Goal: Navigation & Orientation: Find specific page/section

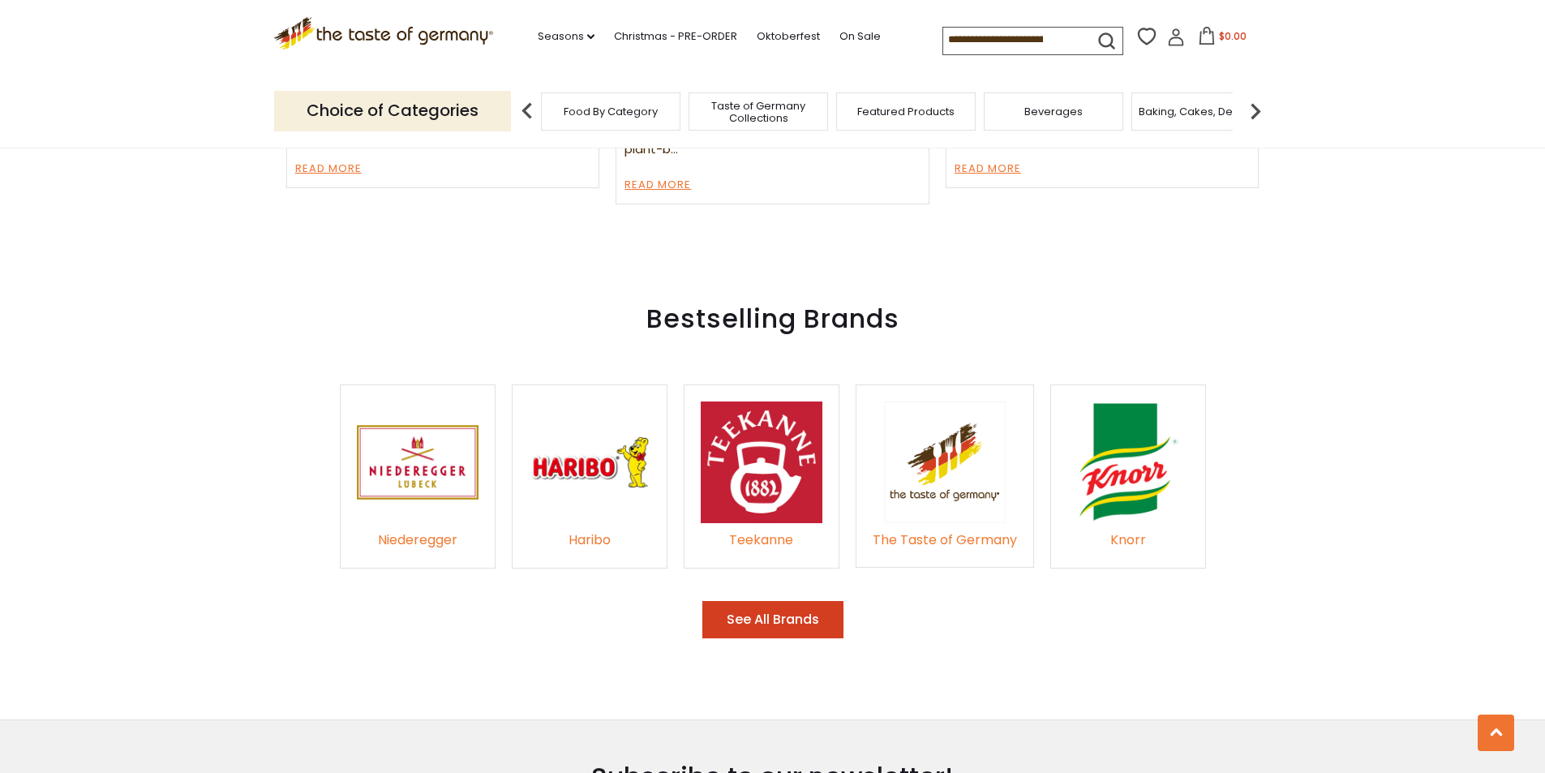
scroll to position [2324, 0]
click at [785, 602] on button "See All Brands" at bounding box center [772, 621] width 141 height 38
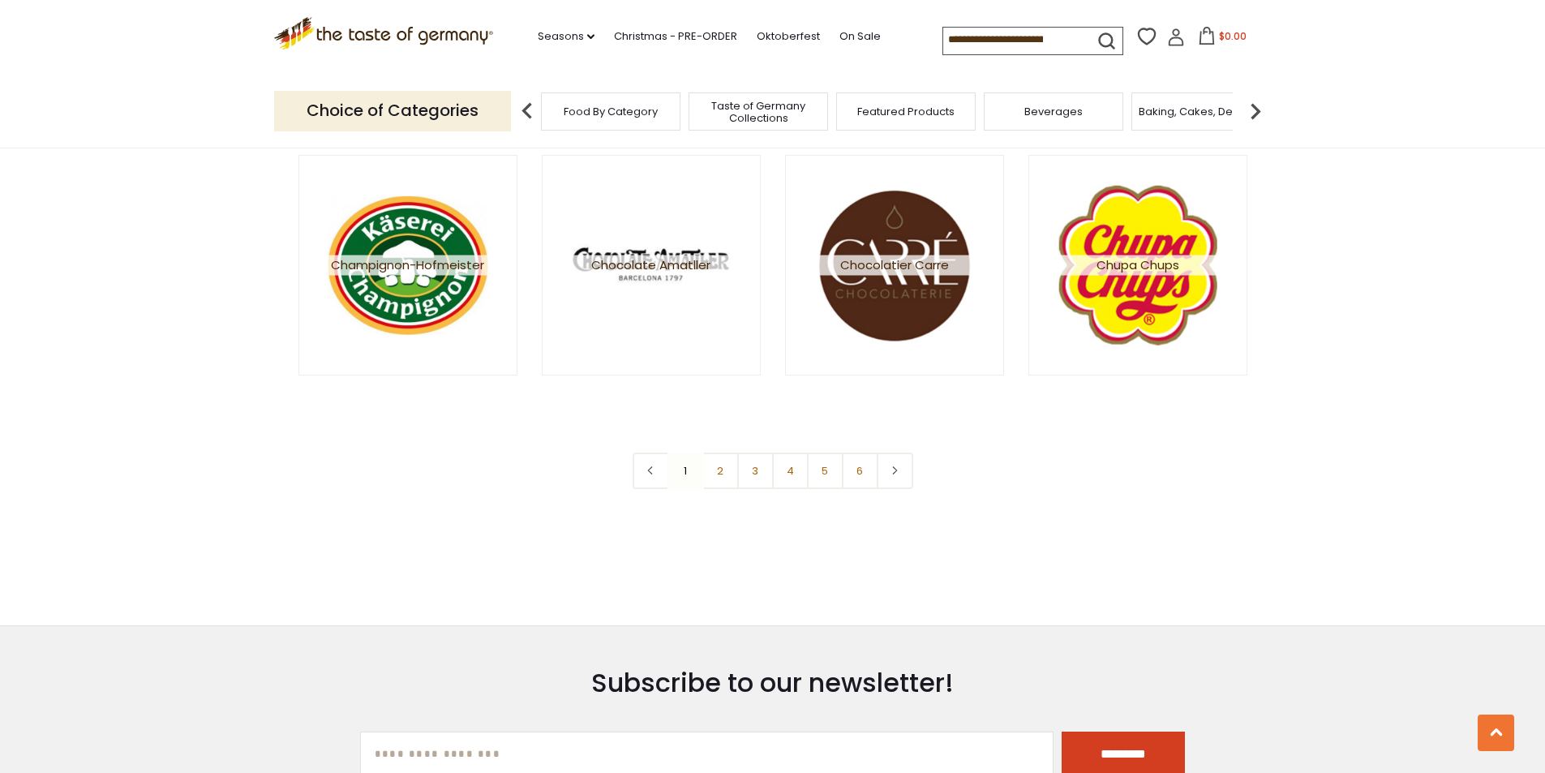
scroll to position [2920, 0]
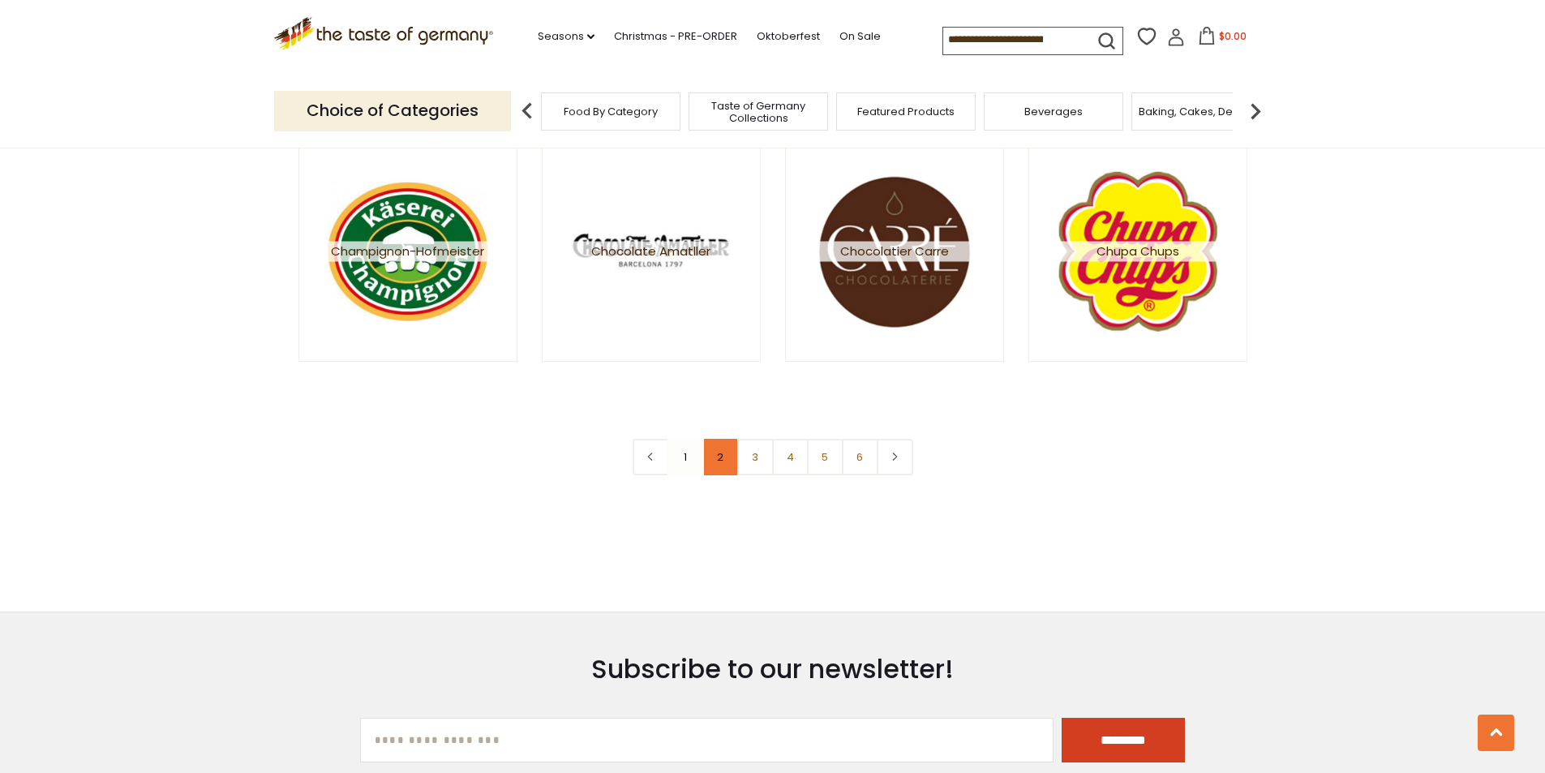
click at [731, 456] on link "2" at bounding box center [720, 457] width 36 height 36
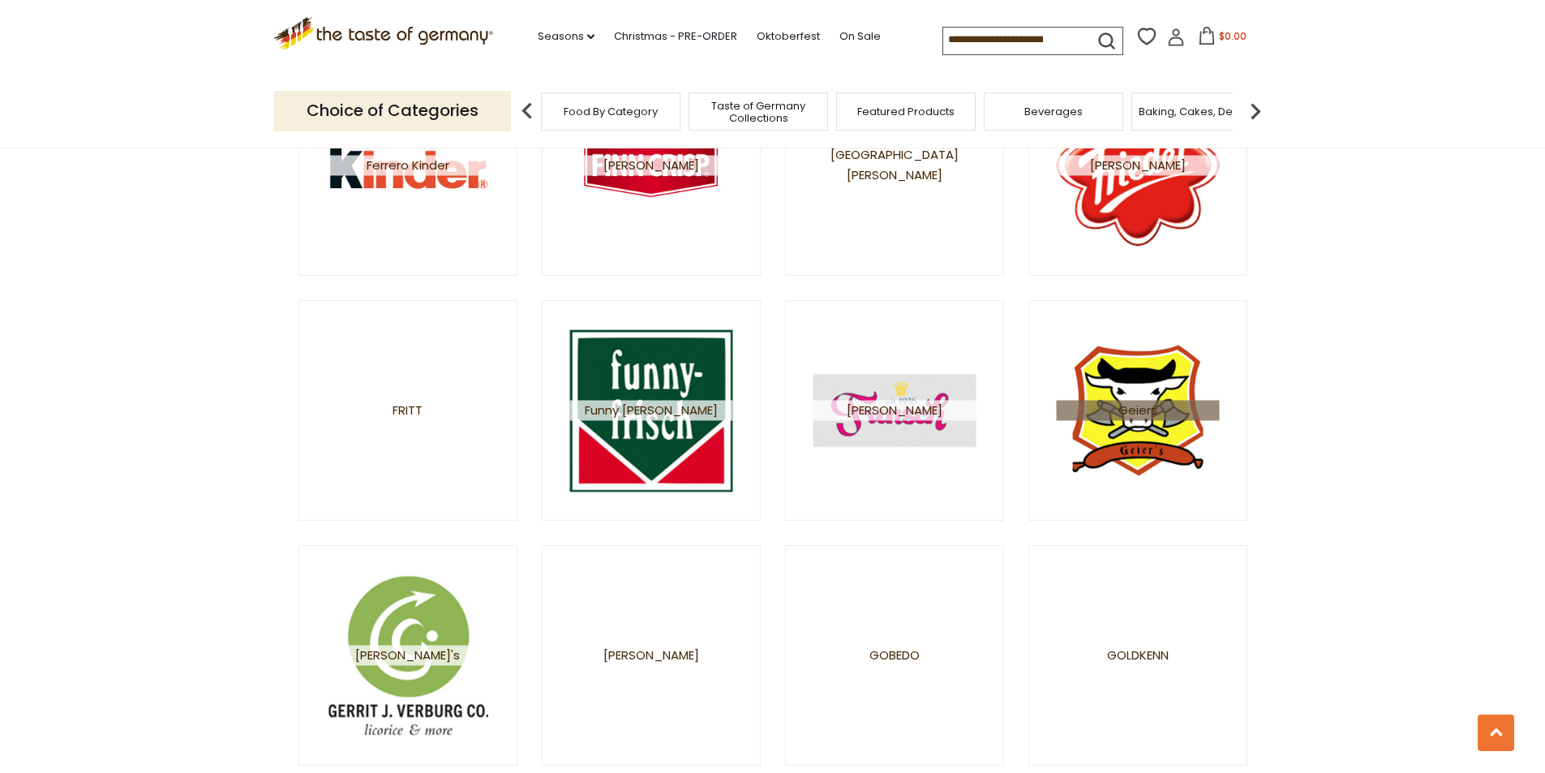
scroll to position [2758, 0]
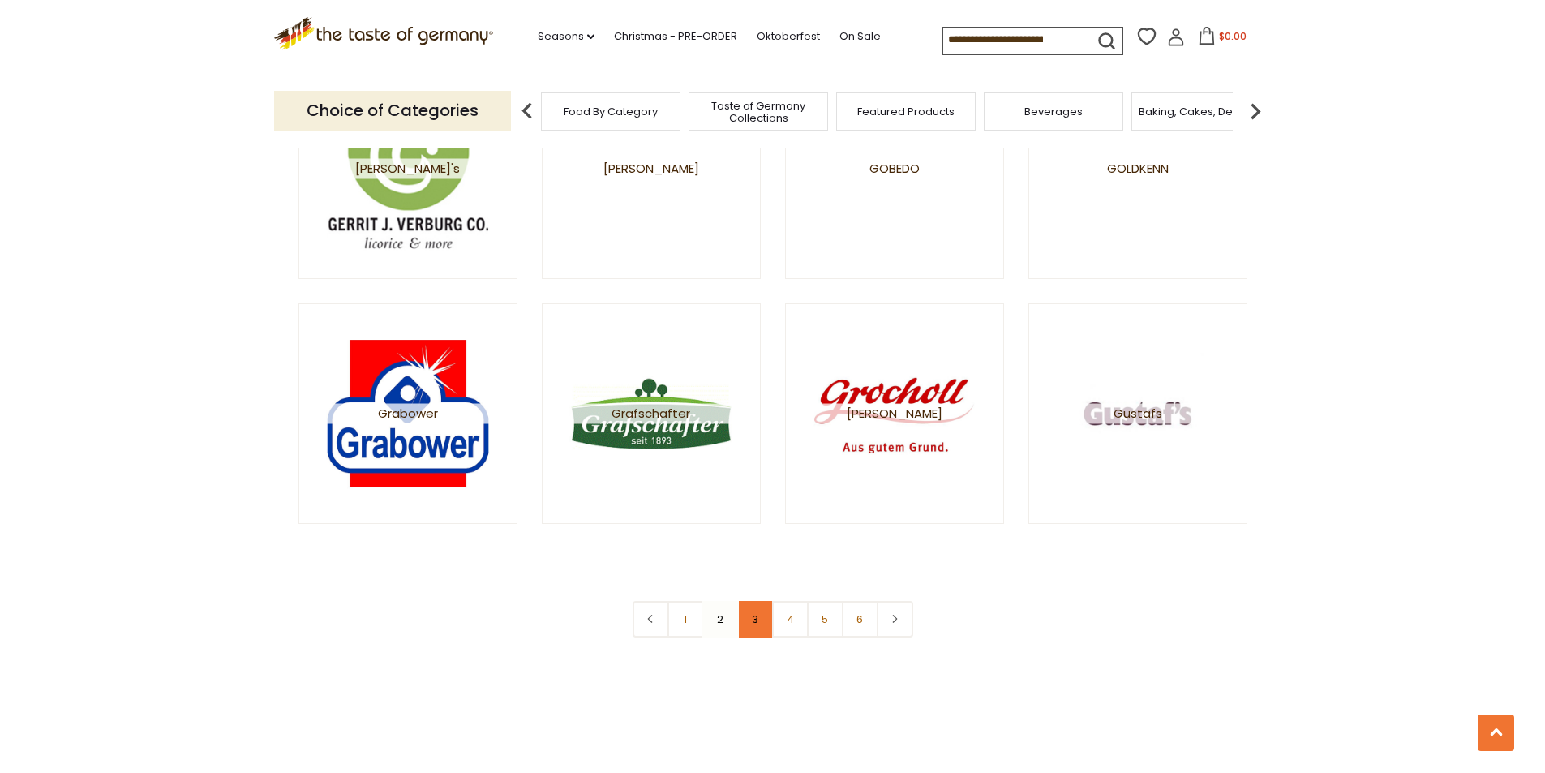
click at [762, 623] on link "3" at bounding box center [755, 619] width 36 height 36
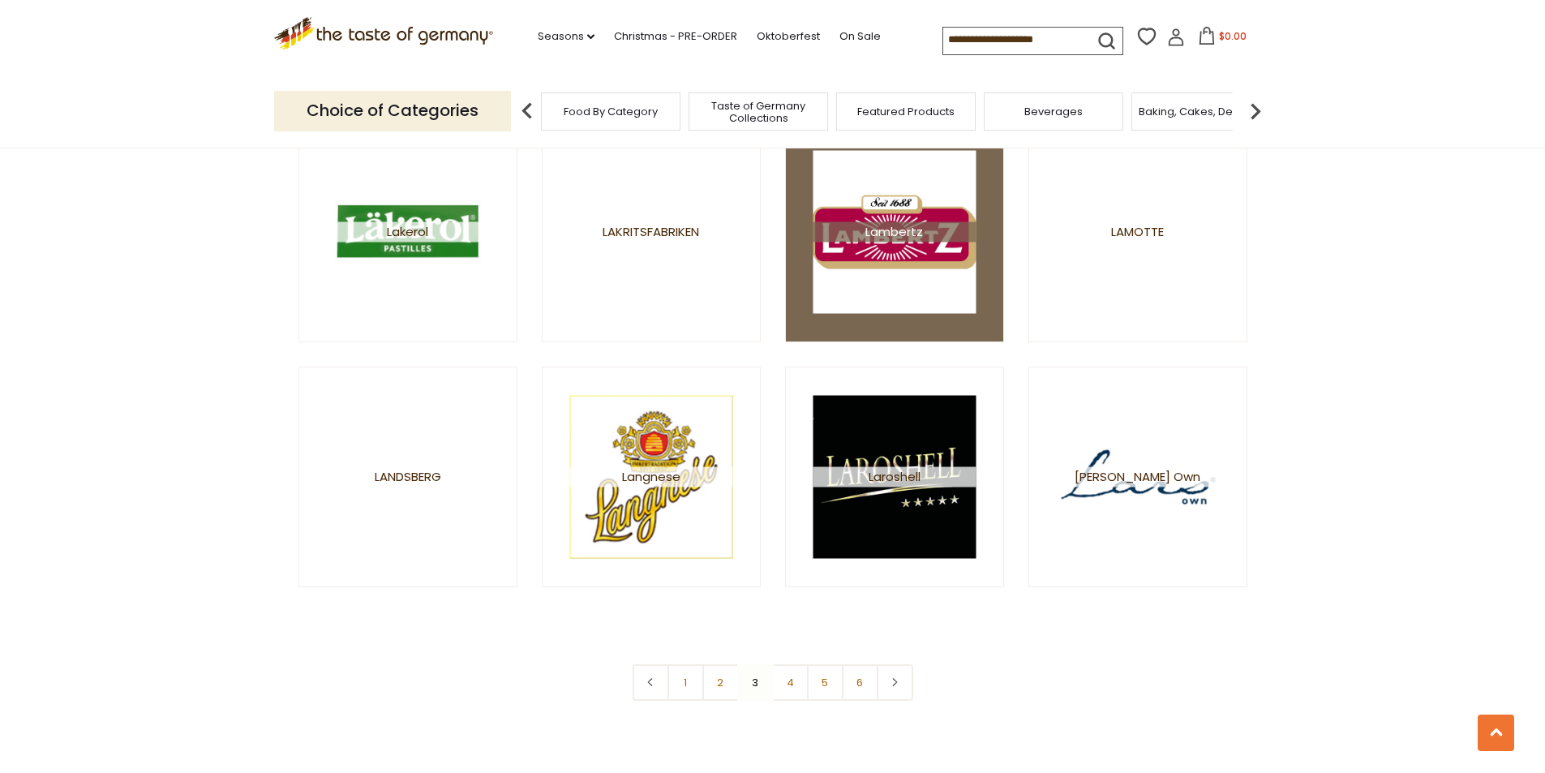
scroll to position [2839, 0]
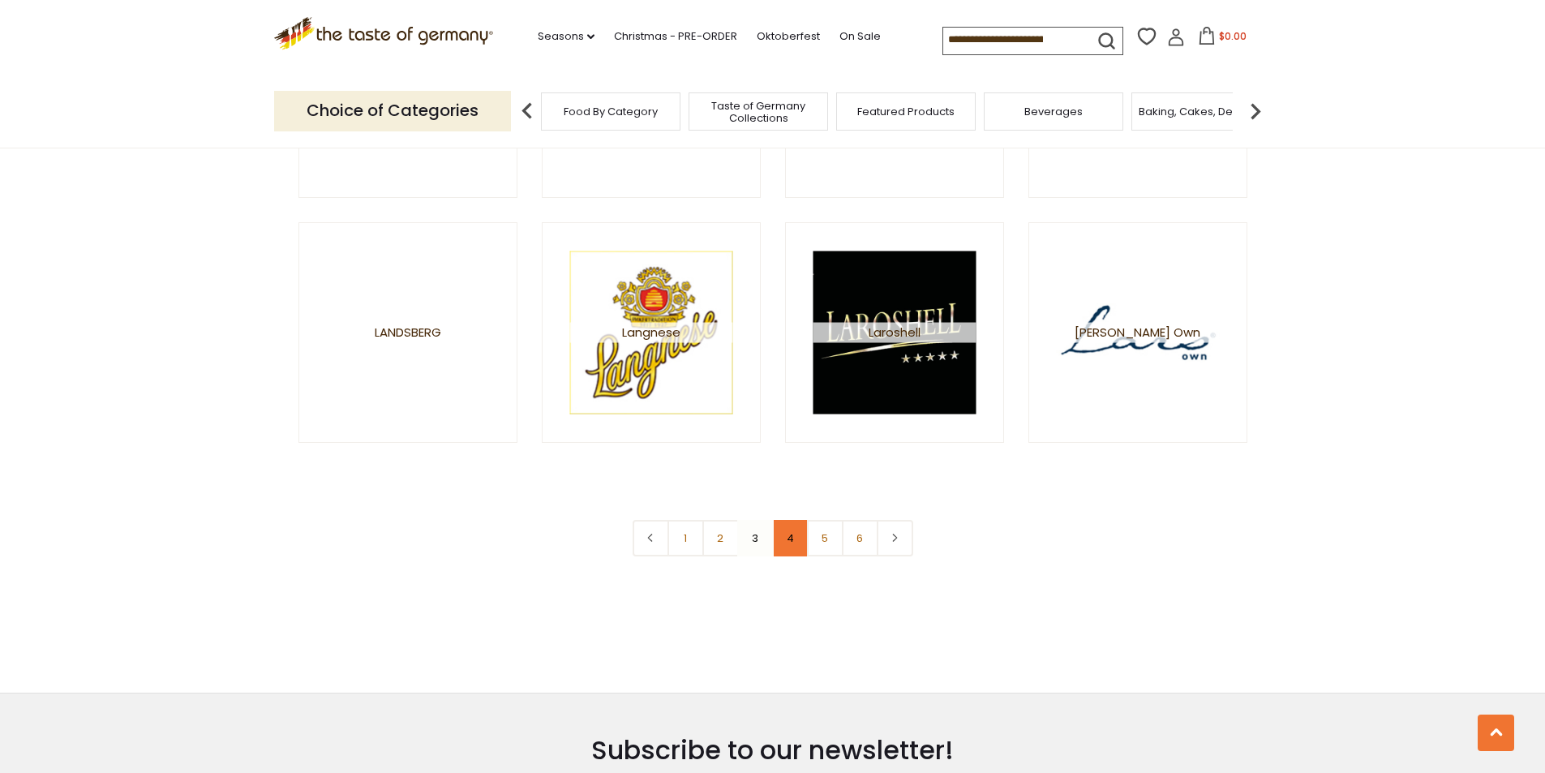
click at [792, 539] on link "4" at bounding box center [790, 538] width 36 height 36
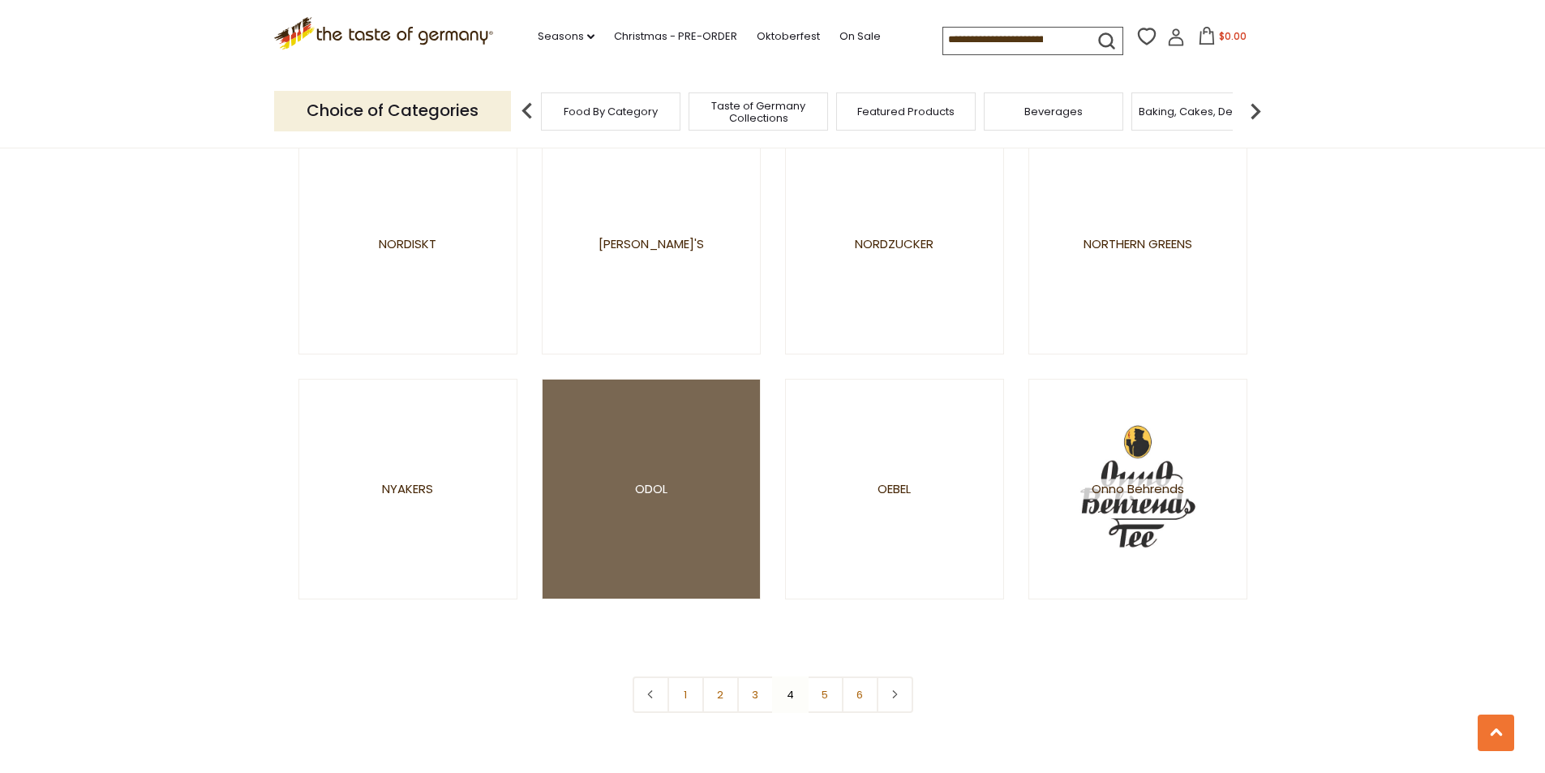
scroll to position [2920, 0]
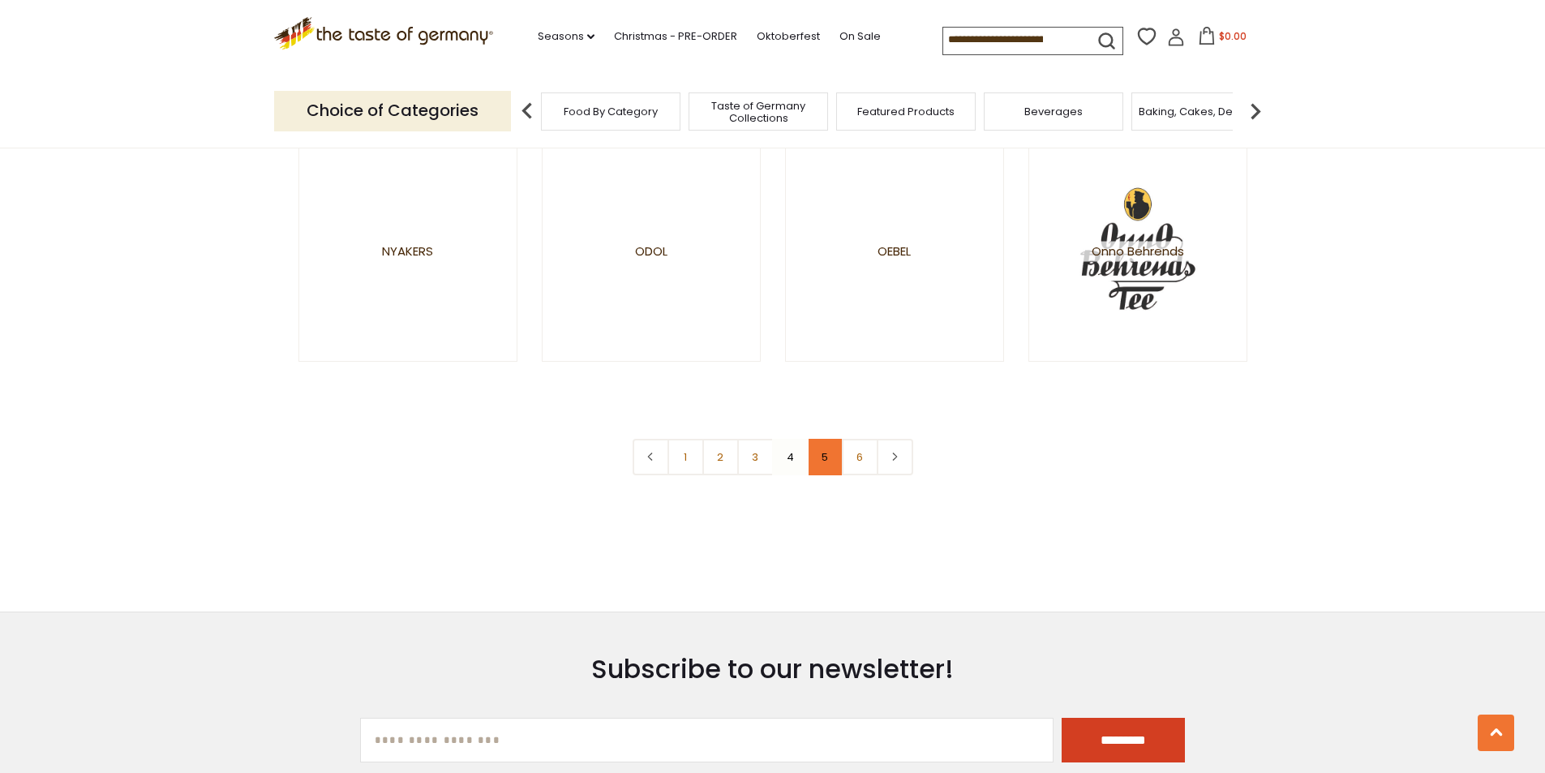
click at [823, 459] on link "5" at bounding box center [825, 457] width 36 height 36
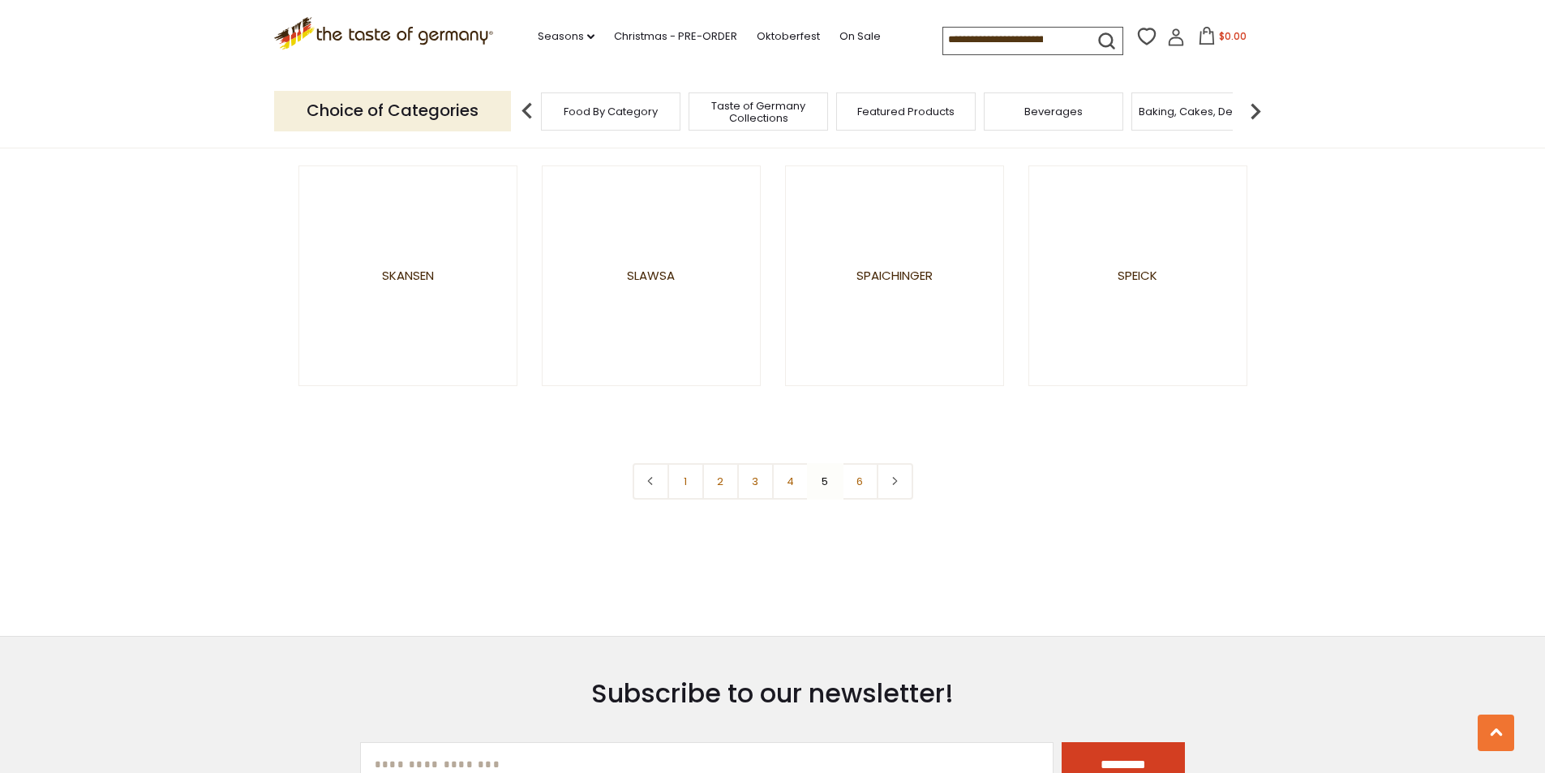
scroll to position [3001, 0]
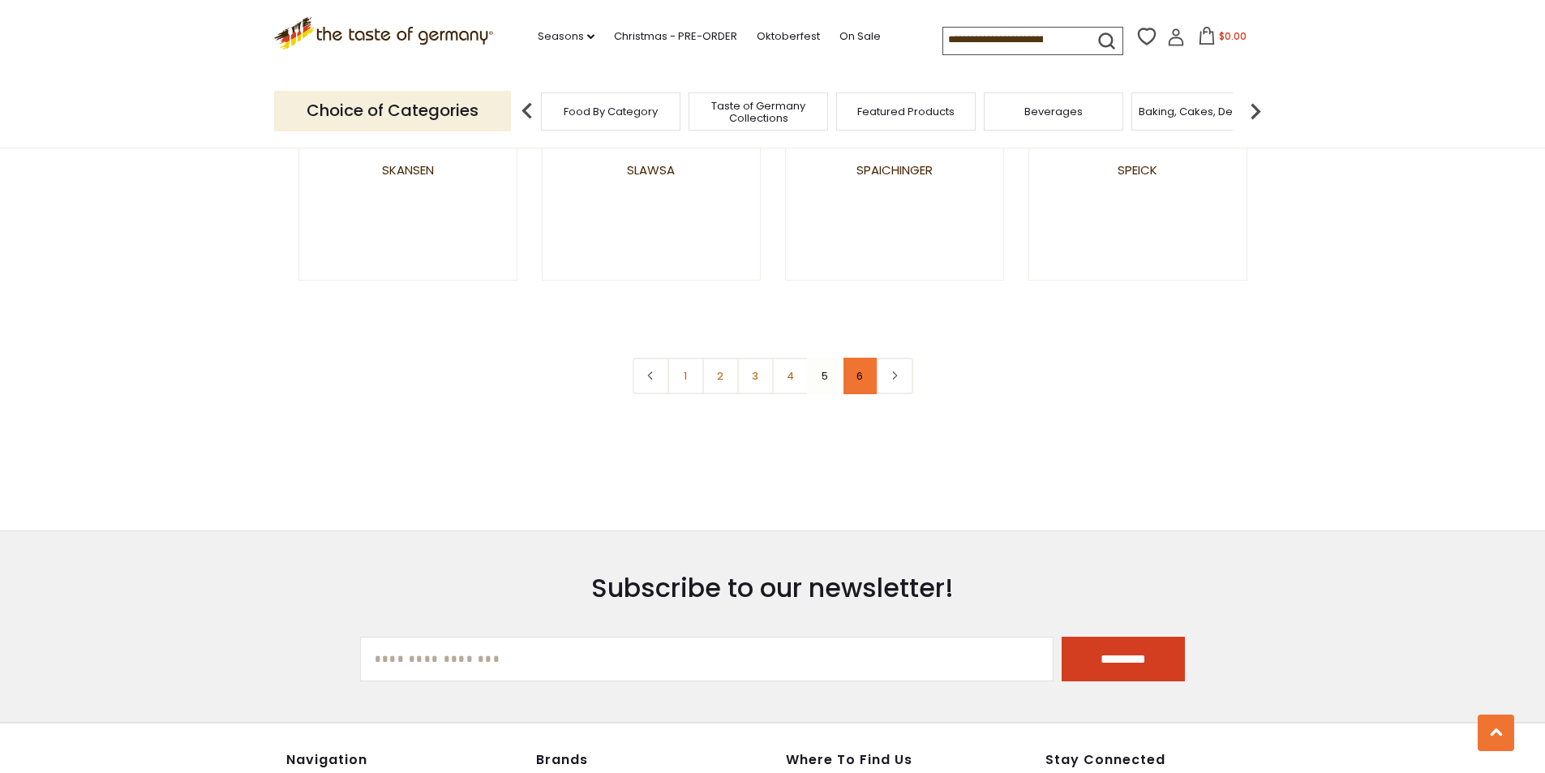
click at [874, 384] on link "6" at bounding box center [860, 376] width 36 height 36
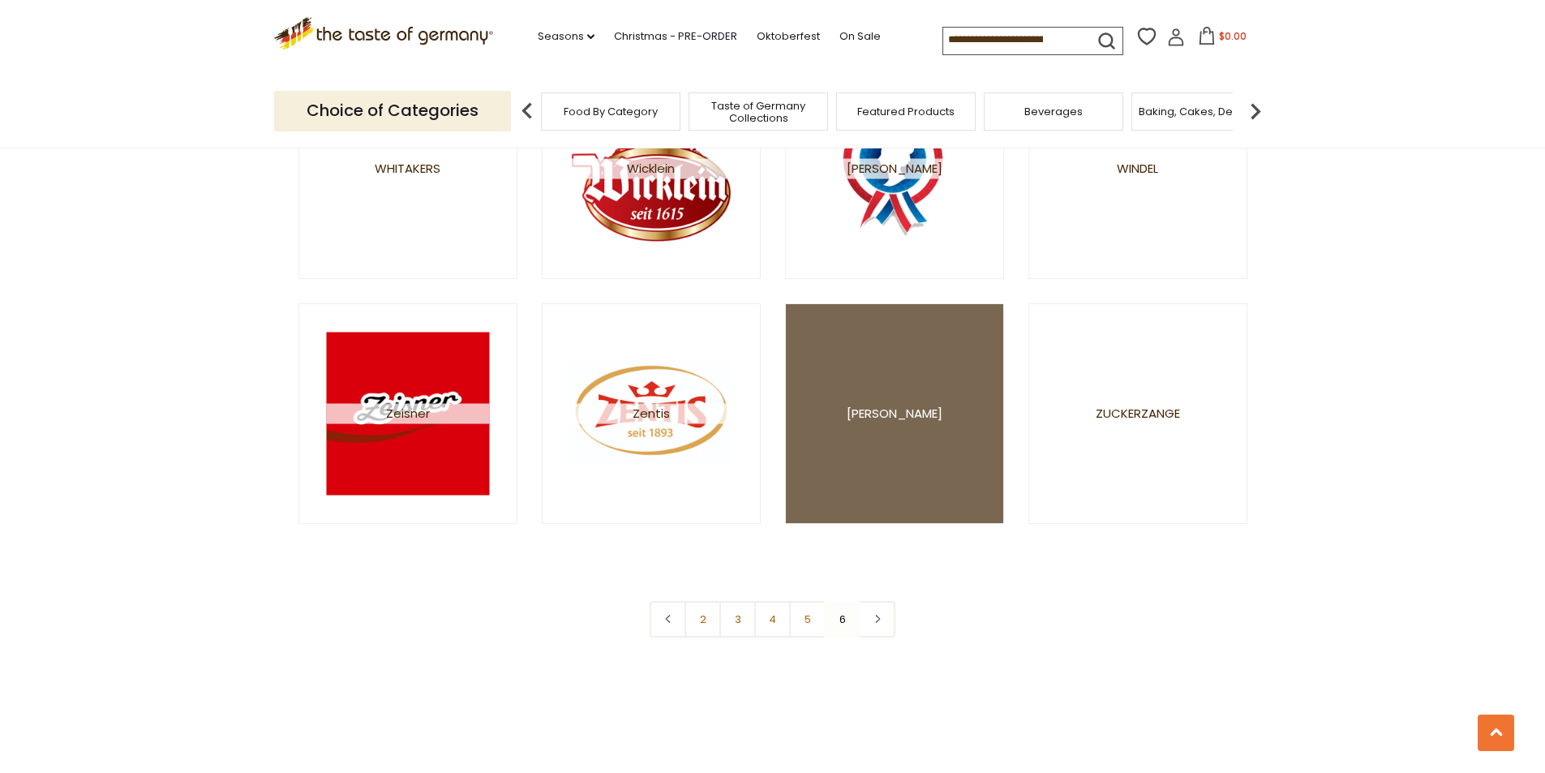
scroll to position [3001, 0]
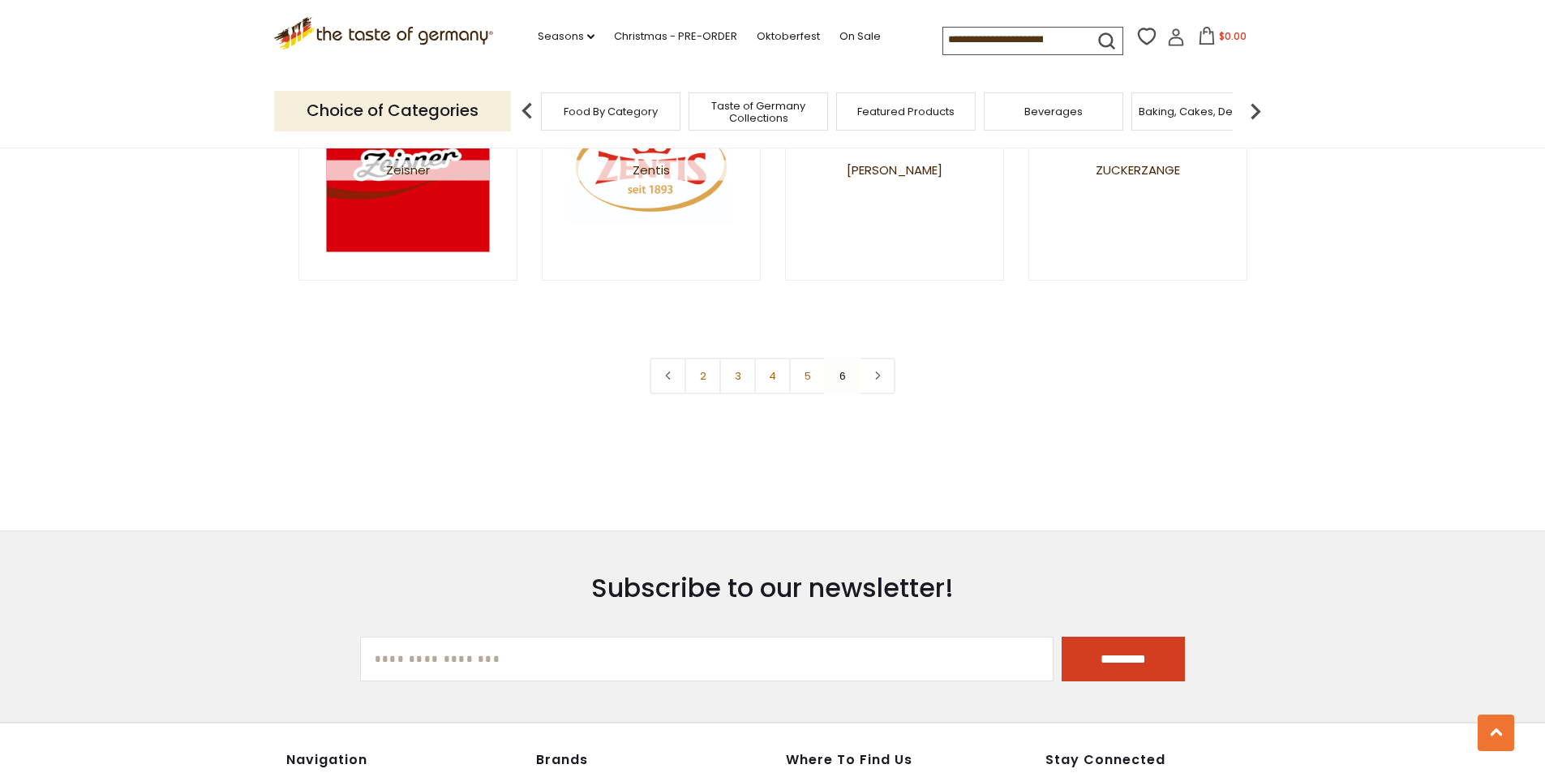
drag, startPoint x: 869, startPoint y: 397, endPoint x: 880, endPoint y: 372, distance: 26.5
click at [873, 389] on div "2 3 4 5 6" at bounding box center [772, 379] width 973 height 43
click at [880, 372] on nav "2 3 4 5 6" at bounding box center [773, 376] width 246 height 36
